Goal: Task Accomplishment & Management: Manage account settings

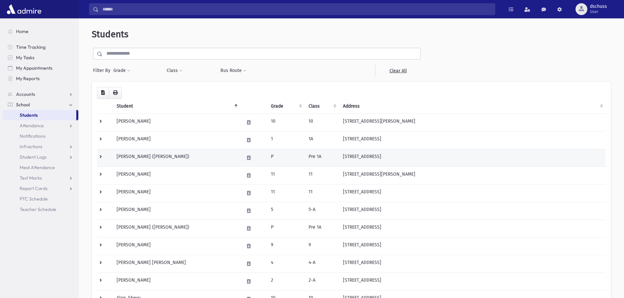
click at [183, 163] on td "Abramov, Rivka (Rivka)" at bounding box center [176, 158] width 127 height 18
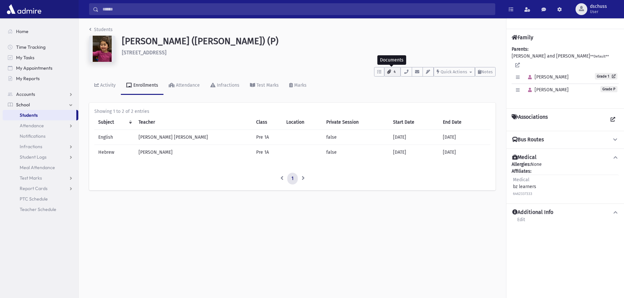
click at [387, 72] on icon "button" at bounding box center [389, 72] width 4 height 4
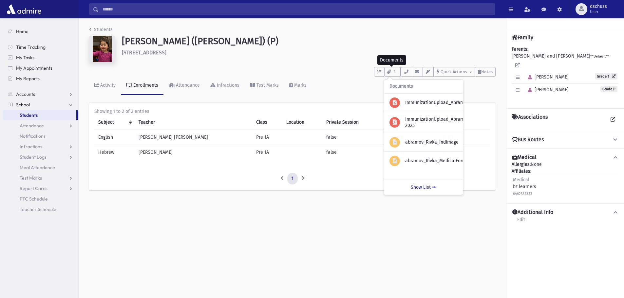
click at [336, 77] on div "Activity Enrollments Attendance Infractions Test Marks Marks" at bounding box center [292, 89] width 406 height 24
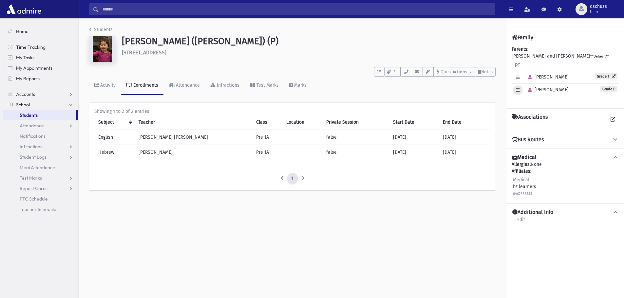
click at [517, 88] on icon "button" at bounding box center [518, 90] width 4 height 4
click at [519, 101] on link "Edit Individual" at bounding box center [539, 107] width 52 height 12
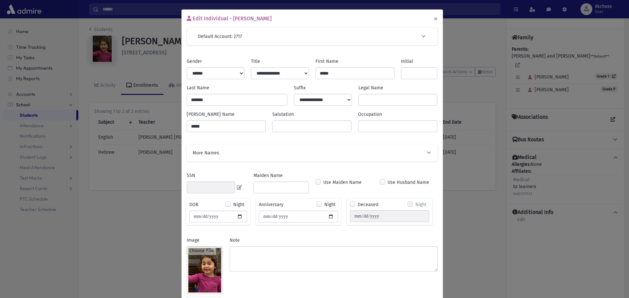
click at [432, 16] on button "×" at bounding box center [435, 18] width 14 height 18
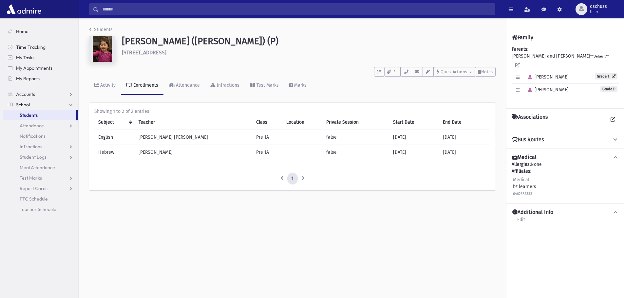
click at [48, 115] on link "Students" at bounding box center [40, 115] width 74 height 10
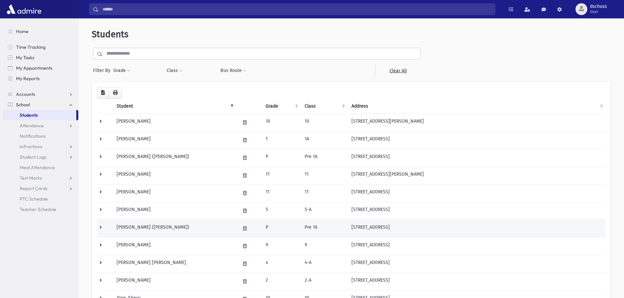
click at [285, 237] on td "P" at bounding box center [281, 229] width 39 height 18
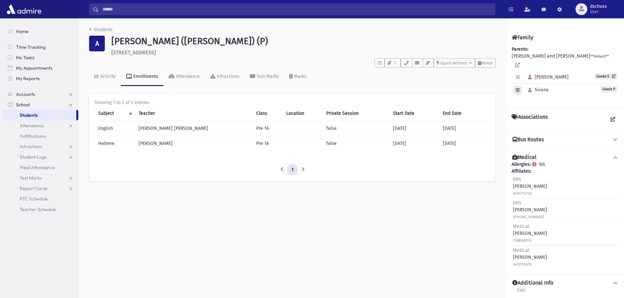
click at [518, 88] on icon "button" at bounding box center [518, 90] width 4 height 4
click at [531, 101] on link "Edit Individual" at bounding box center [539, 107] width 52 height 12
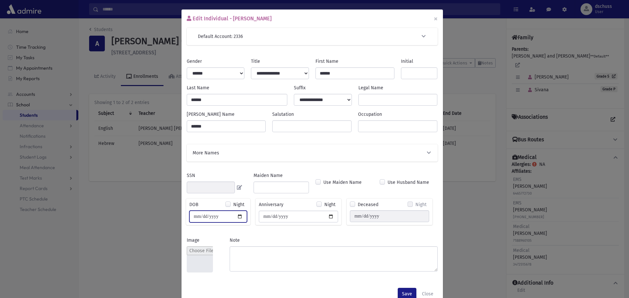
click at [225, 217] on input "**********" at bounding box center [218, 217] width 58 height 12
click at [158, 212] on div "Edit Individual - Sivana Akilov × Default Account: 2336 Search Results All Acco…" at bounding box center [314, 149] width 629 height 298
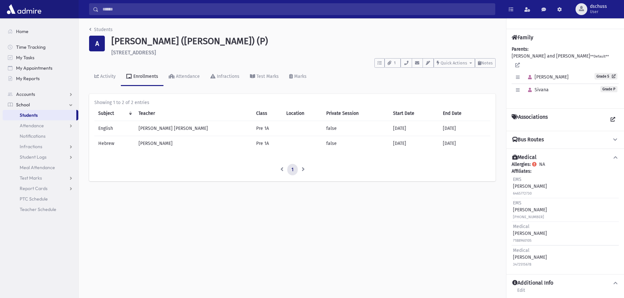
click at [286, 225] on div "Students A Akilov, Sivana (Sivana) (P) 324 Argyle Road Cedarhurst **** To Do's …" at bounding box center [351, 158] width 545 height 280
click at [43, 116] on link "Students" at bounding box center [40, 115] width 74 height 10
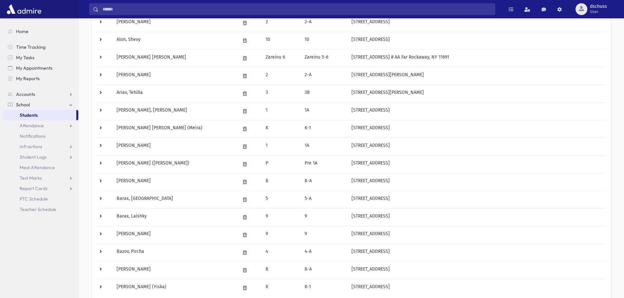
scroll to position [295, 0]
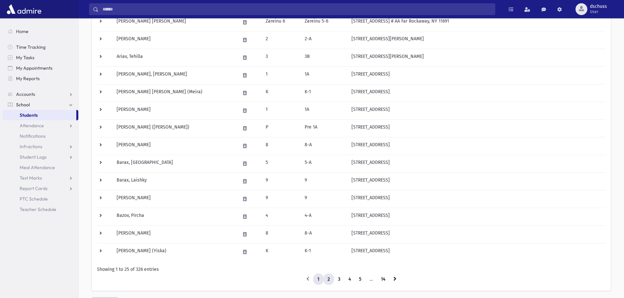
click at [327, 279] on link "2" at bounding box center [328, 280] width 11 height 12
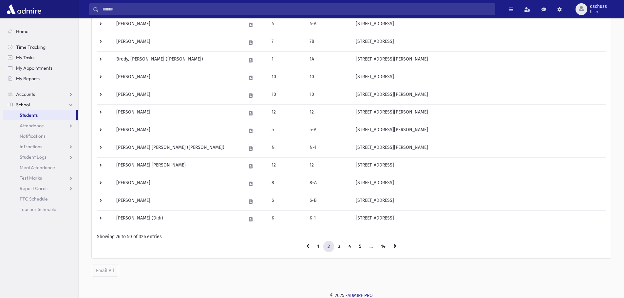
scroll to position [328, 0]
click at [319, 247] on link "1" at bounding box center [318, 246] width 10 height 12
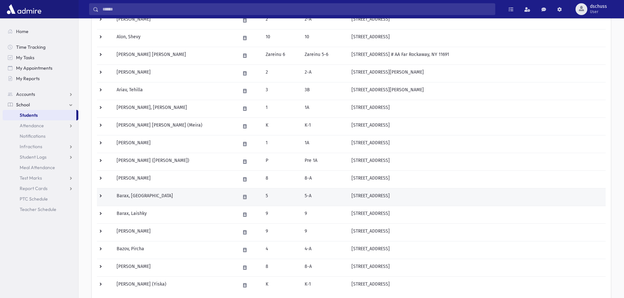
scroll to position [296, 0]
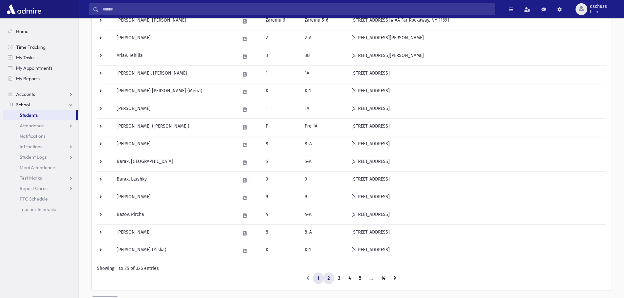
click at [327, 278] on link "2" at bounding box center [328, 279] width 11 height 12
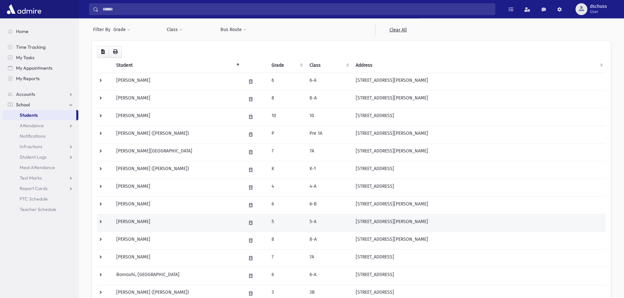
scroll to position [34, 0]
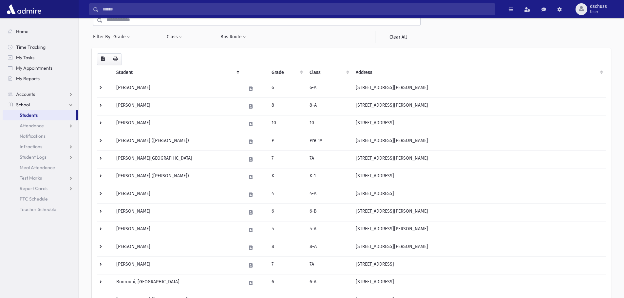
click at [68, 240] on section "Home Time Tracking My Tasks My Appointments My Reports Accounts Accounts Accoun…" at bounding box center [39, 158] width 78 height 280
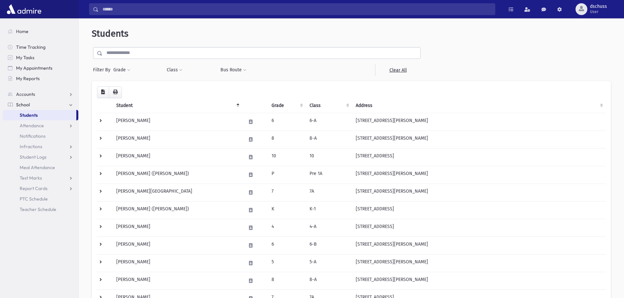
scroll to position [0, 0]
click at [158, 53] on input "text" at bounding box center [261, 54] width 318 height 12
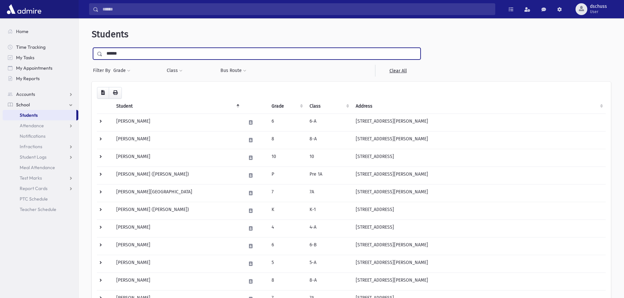
type input "******"
click at [92, 48] on input "submit" at bounding box center [101, 52] width 18 height 9
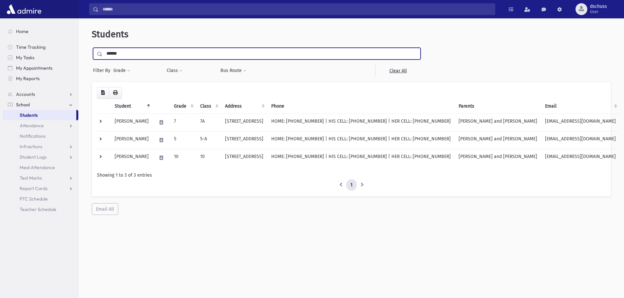
click at [134, 49] on input "******" at bounding box center [261, 54] width 318 height 12
type input "******"
click at [92, 48] on input "submit" at bounding box center [101, 52] width 18 height 9
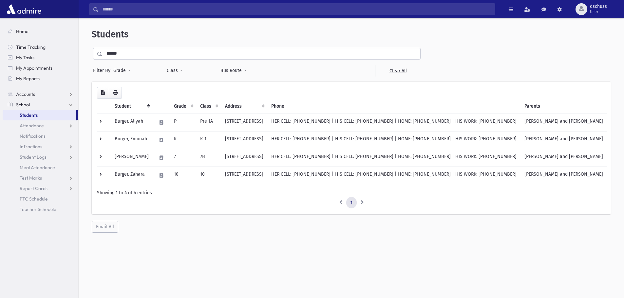
click at [149, 245] on div "Students ****** Filter By Grade * * * * * * * * * ***** ********* ********* * *…" at bounding box center [351, 161] width 545 height 280
click at [42, 115] on link "Students" at bounding box center [40, 115] width 74 height 10
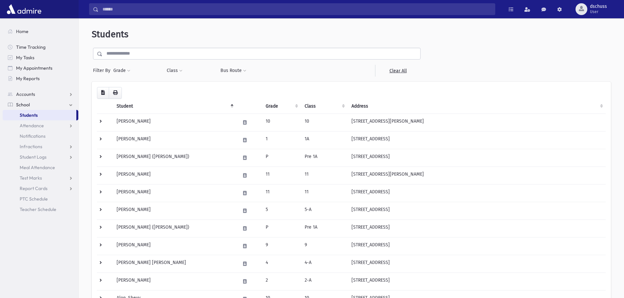
click at [52, 260] on section "Home Time Tracking My Tasks My Appointments My Reports Accounts Accounts Accoun…" at bounding box center [39, 158] width 78 height 280
